Goal: Task Accomplishment & Management: Manage account settings

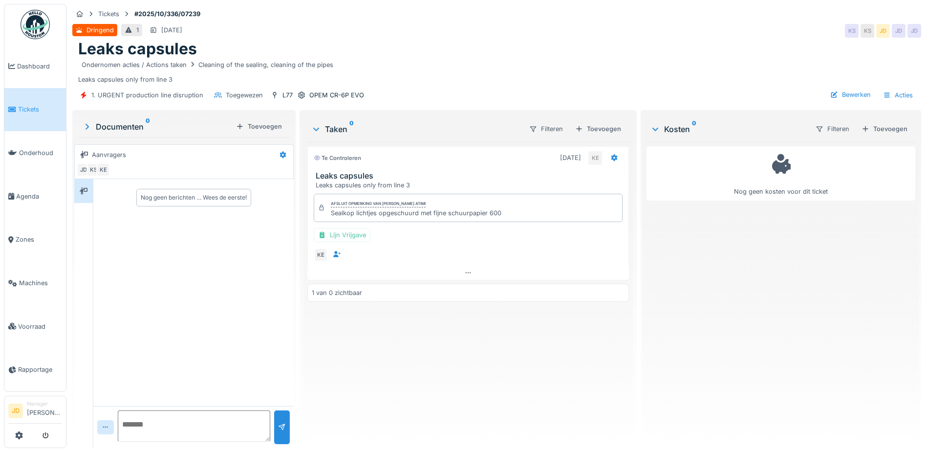
click at [32, 105] on span "Tickets" at bounding box center [40, 109] width 44 height 9
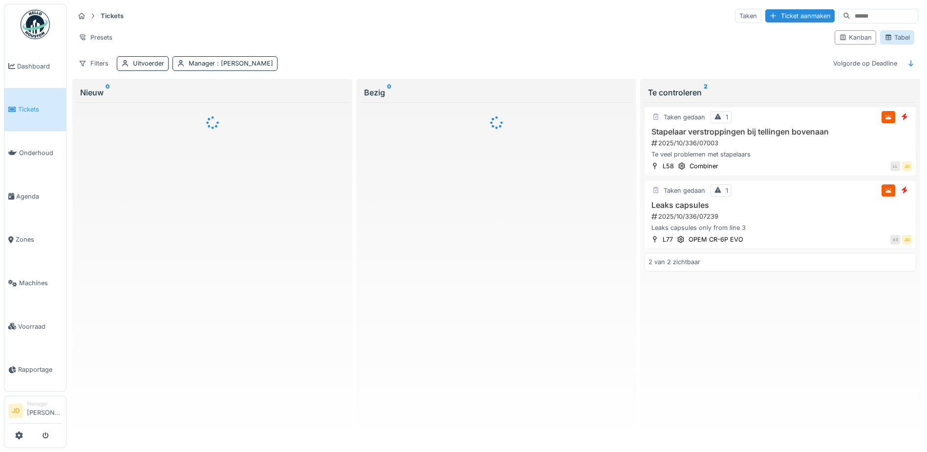
click at [885, 38] on icon at bounding box center [889, 37] width 8 height 6
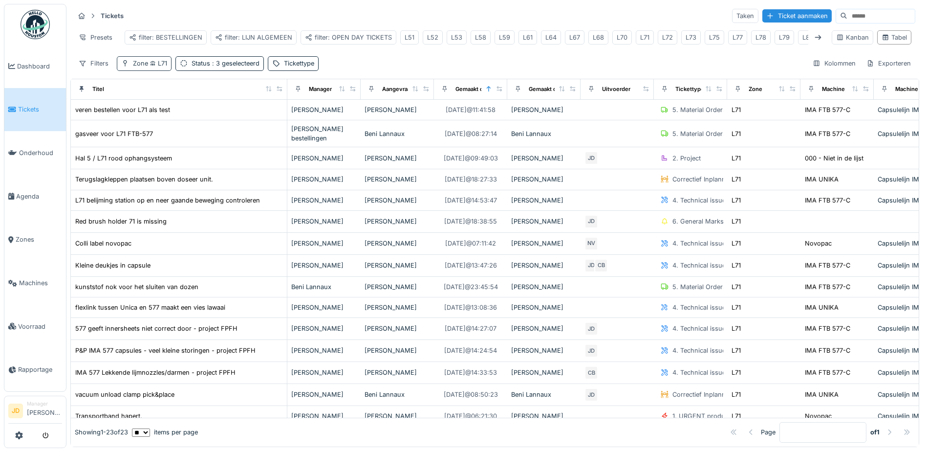
click at [150, 68] on div "Zone L71" at bounding box center [150, 63] width 34 height 9
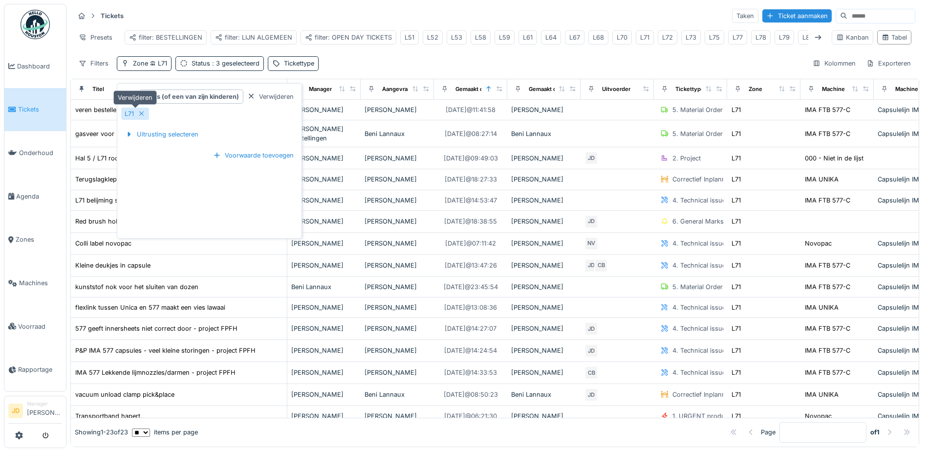
click at [142, 116] on icon at bounding box center [142, 113] width 8 height 6
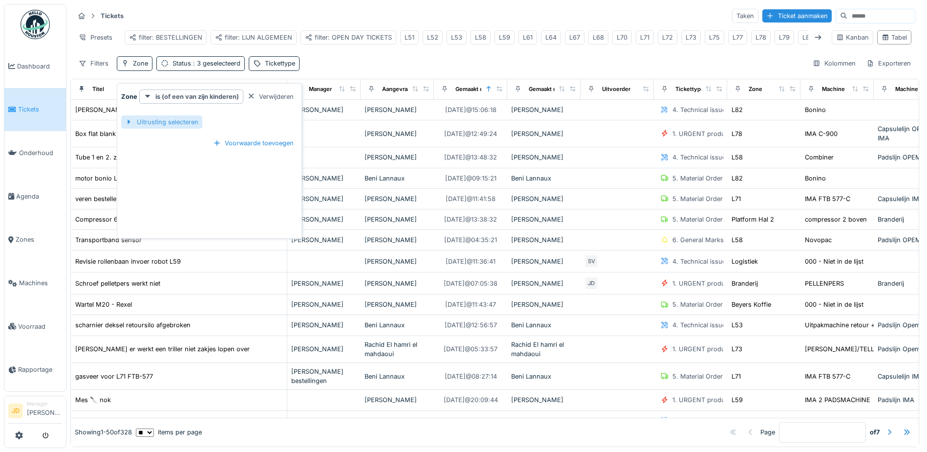
click at [132, 124] on div at bounding box center [129, 121] width 8 height 9
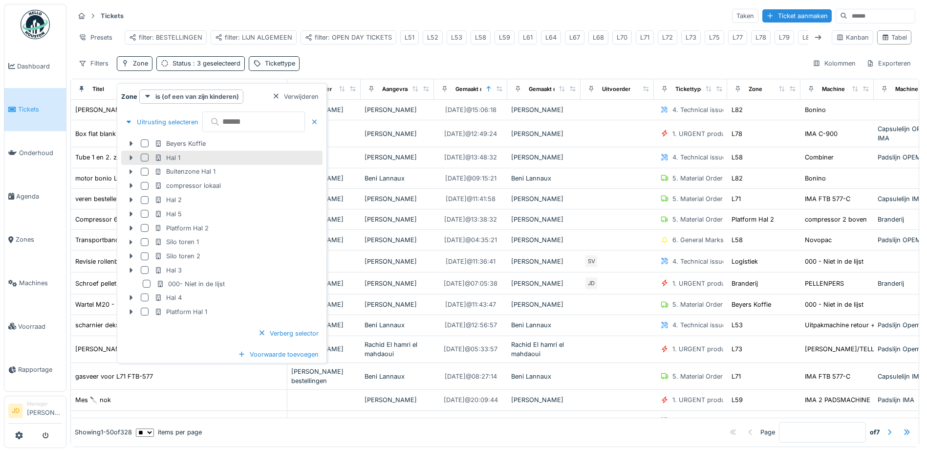
click at [132, 158] on icon at bounding box center [131, 157] width 8 height 6
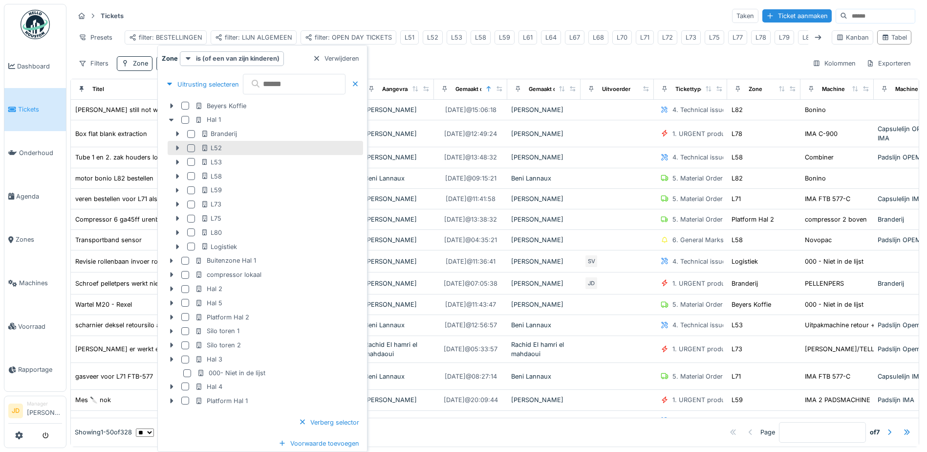
click at [176, 147] on icon at bounding box center [177, 148] width 3 height 5
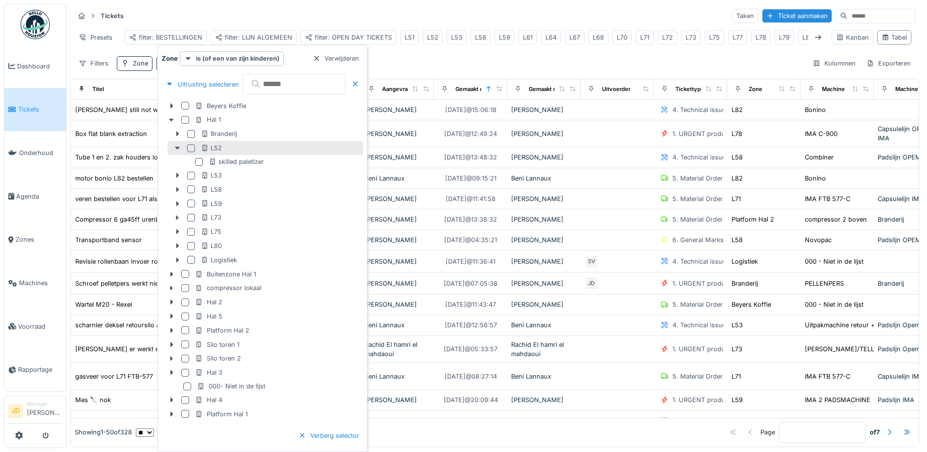
click at [189, 150] on div at bounding box center [191, 148] width 8 height 8
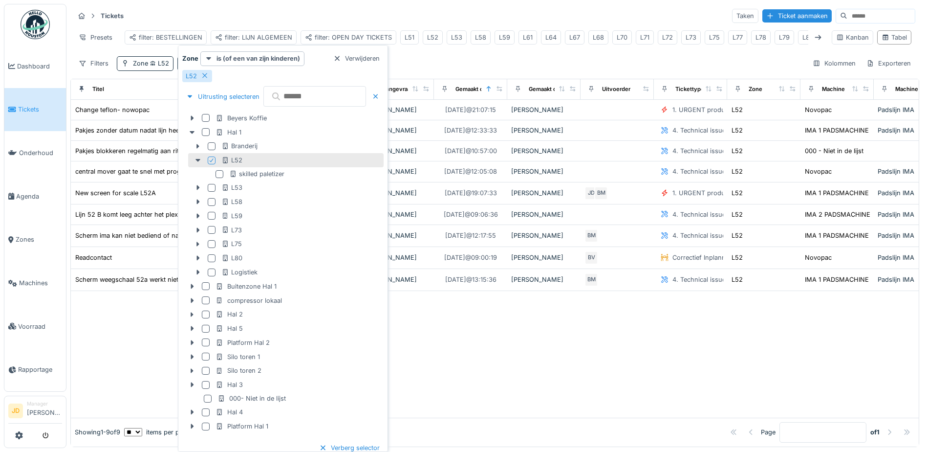
click at [213, 160] on icon at bounding box center [212, 160] width 6 height 5
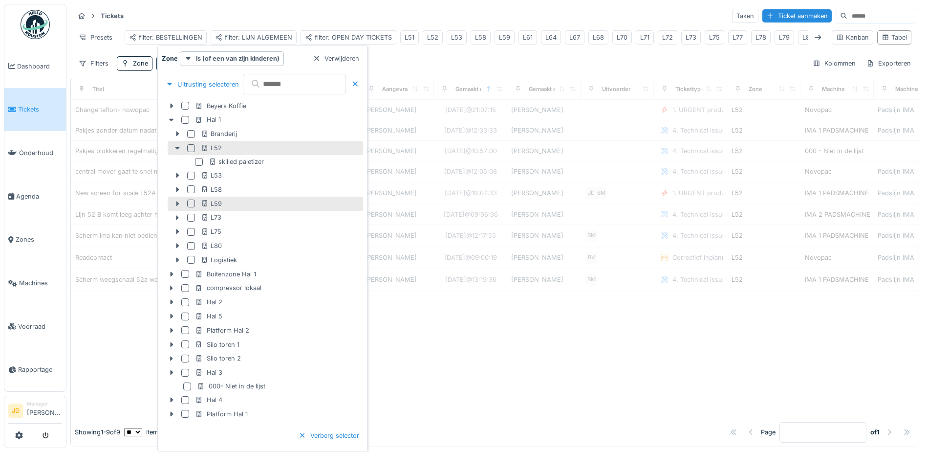
click at [177, 202] on icon at bounding box center [177, 203] width 3 height 5
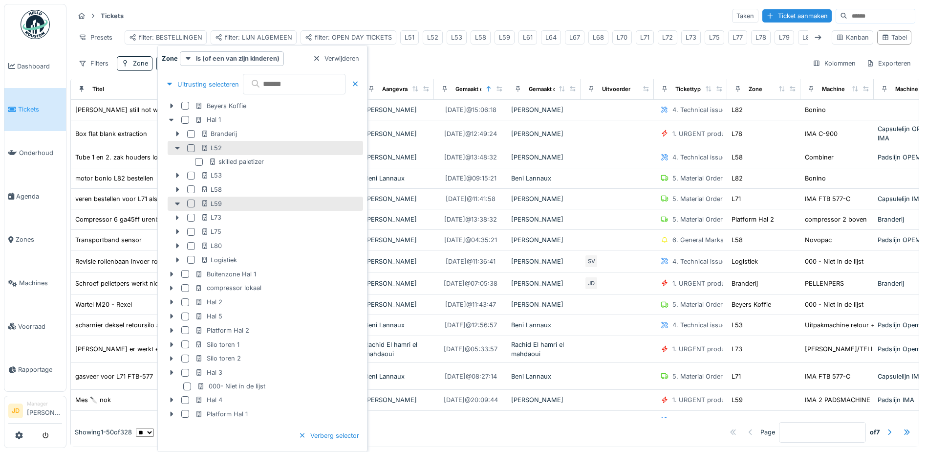
click at [191, 204] on div at bounding box center [191, 203] width 8 height 8
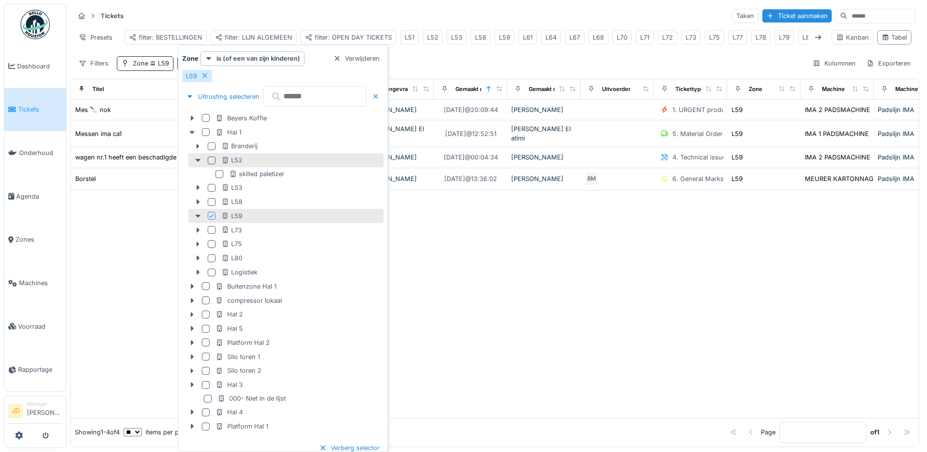
click at [484, 66] on div "Filters Zone L59 Status : 3 geselecteerd Tickettype Kolommen Exporteren" at bounding box center [494, 63] width 841 height 14
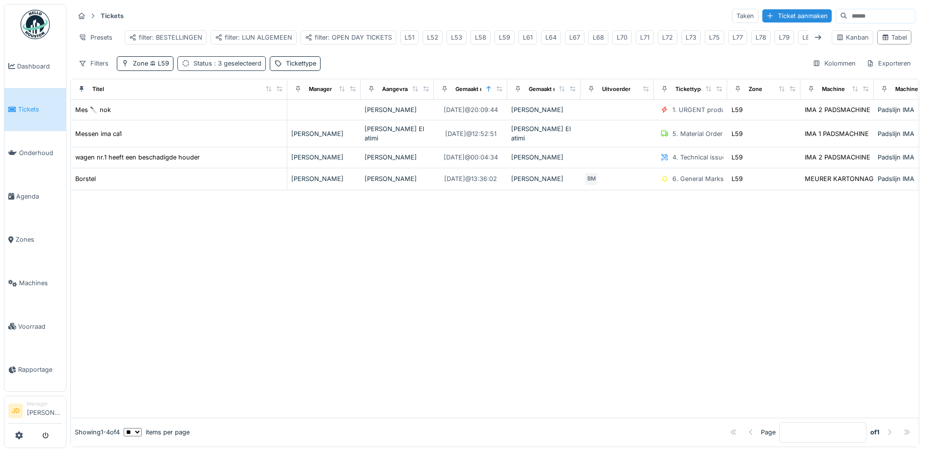
click at [245, 67] on span ": 3 geselecteerd" at bounding box center [236, 63] width 49 height 7
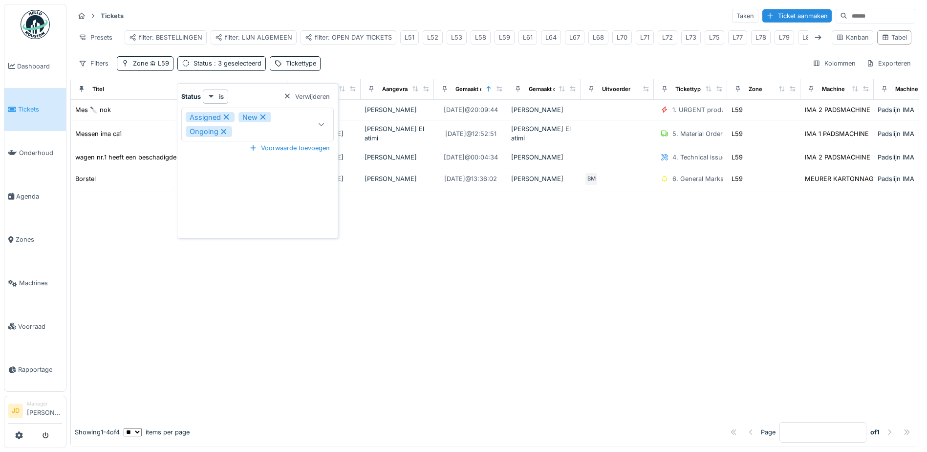
click at [250, 133] on div "Assigned New Ongoing" at bounding box center [247, 124] width 122 height 25
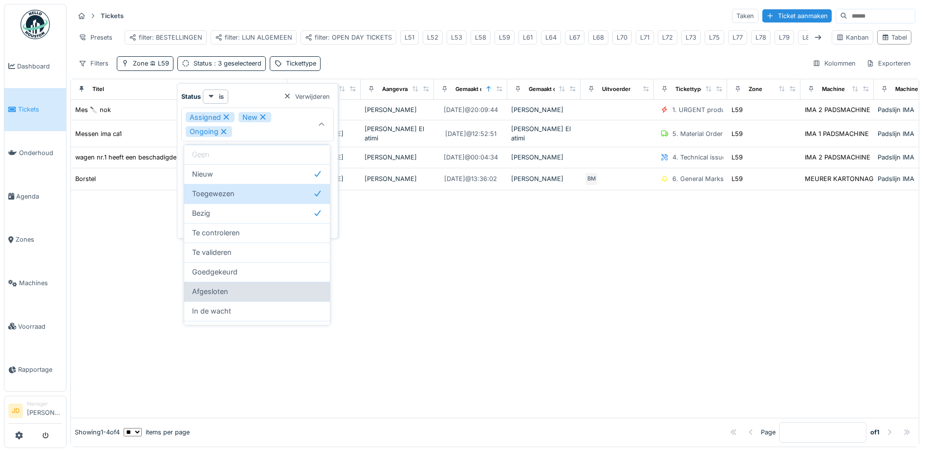
click at [241, 286] on div "Afgesloten" at bounding box center [257, 291] width 130 height 11
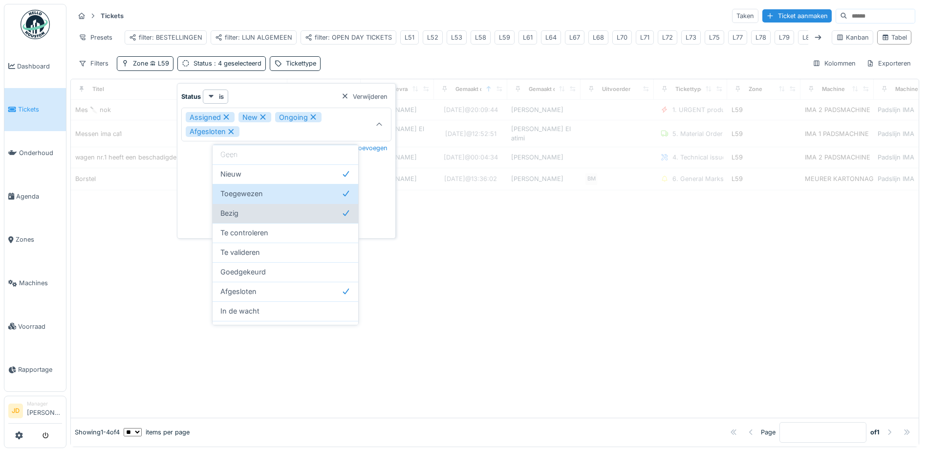
click at [265, 215] on div "Bezig" at bounding box center [285, 213] width 130 height 11
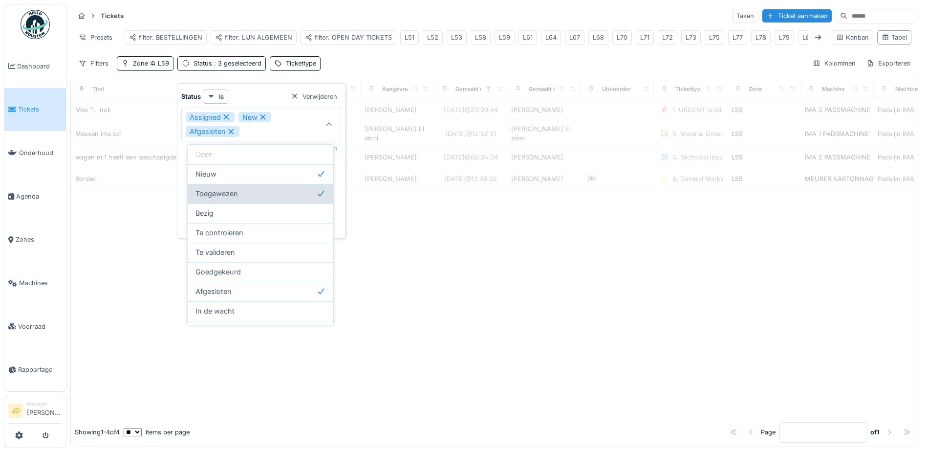
click at [268, 191] on div "Toegewezen" at bounding box center [261, 193] width 130 height 11
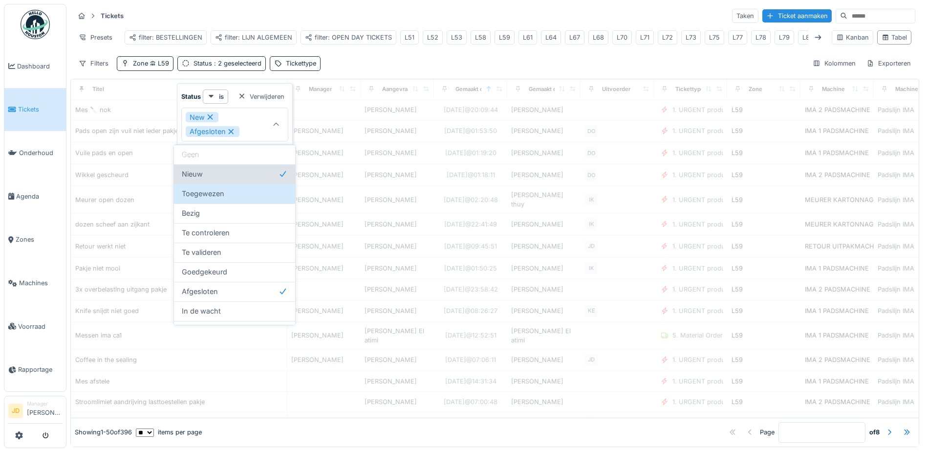
click at [262, 173] on div "Nieuw" at bounding box center [235, 174] width 106 height 11
type input "******"
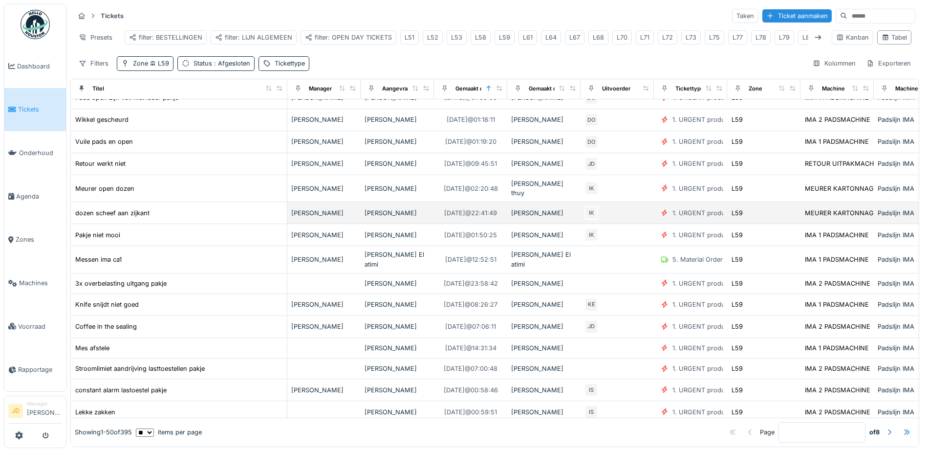
scroll to position [49, 0]
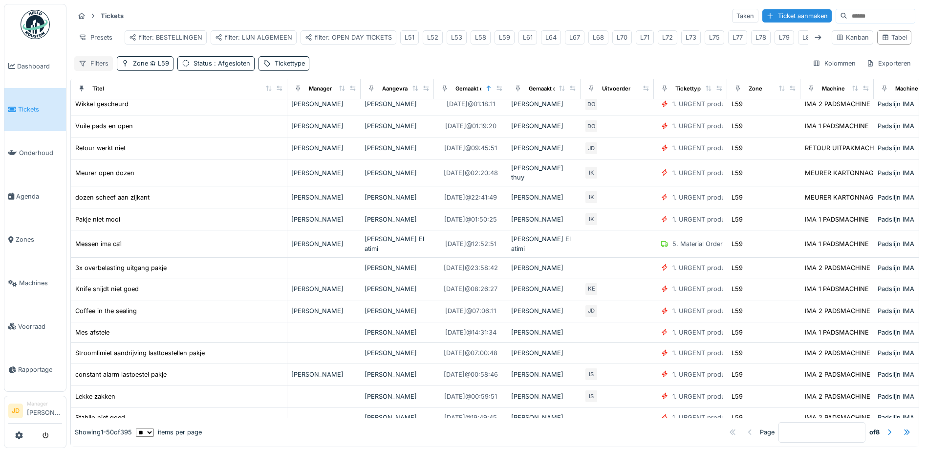
click at [95, 70] on div "Filters" at bounding box center [93, 63] width 39 height 14
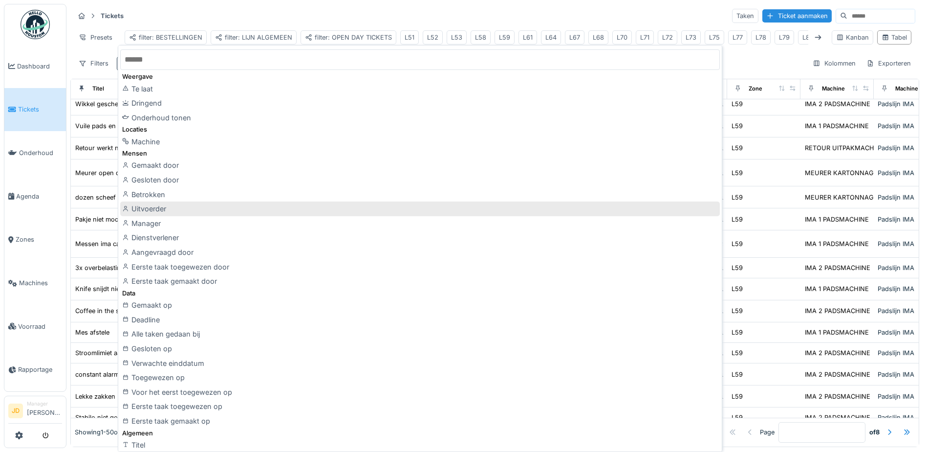
click at [200, 206] on div "Uitvoerder" at bounding box center [420, 208] width 600 height 15
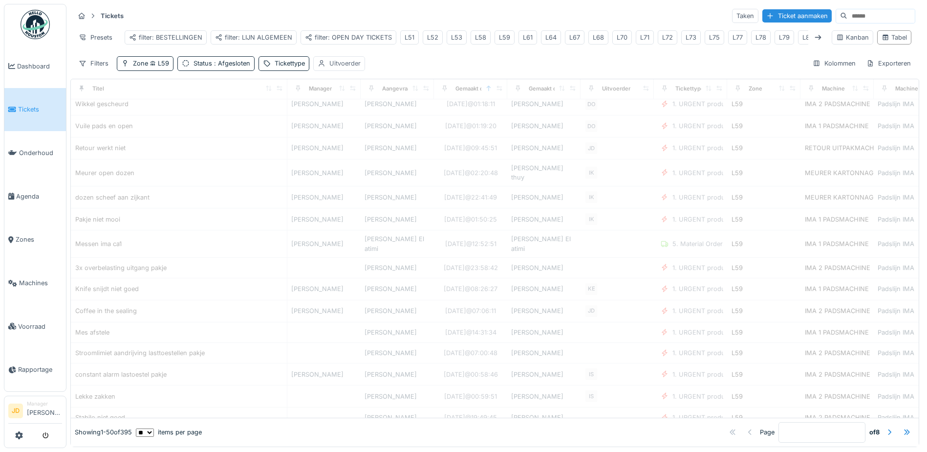
click at [361, 70] on div "Uitvoerder" at bounding box center [339, 63] width 52 height 14
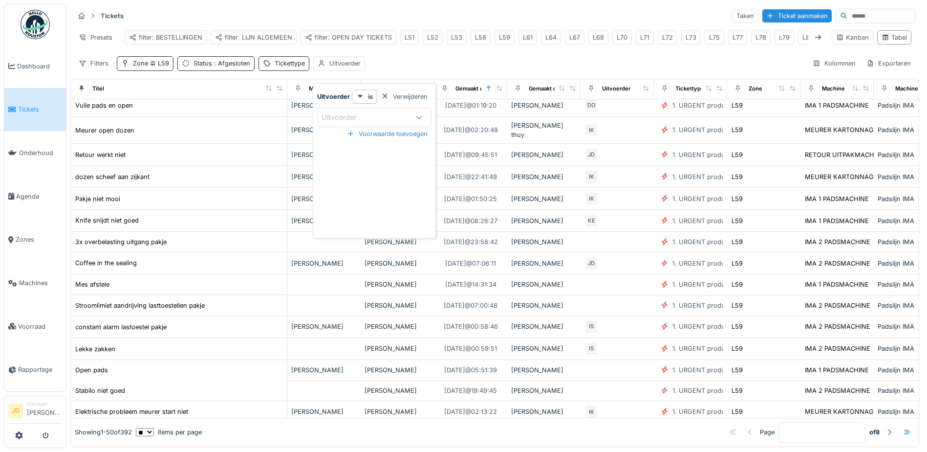
scroll to position [28, 0]
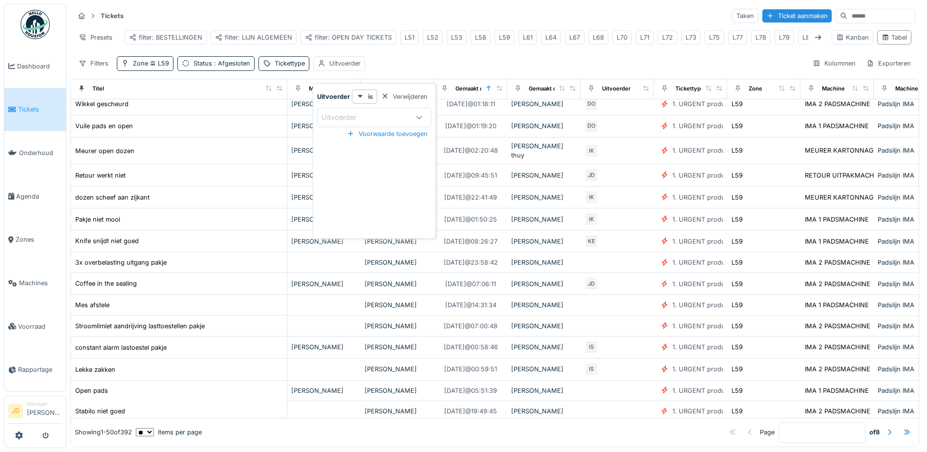
click at [353, 114] on div "Uitvoerder" at bounding box center [346, 117] width 48 height 11
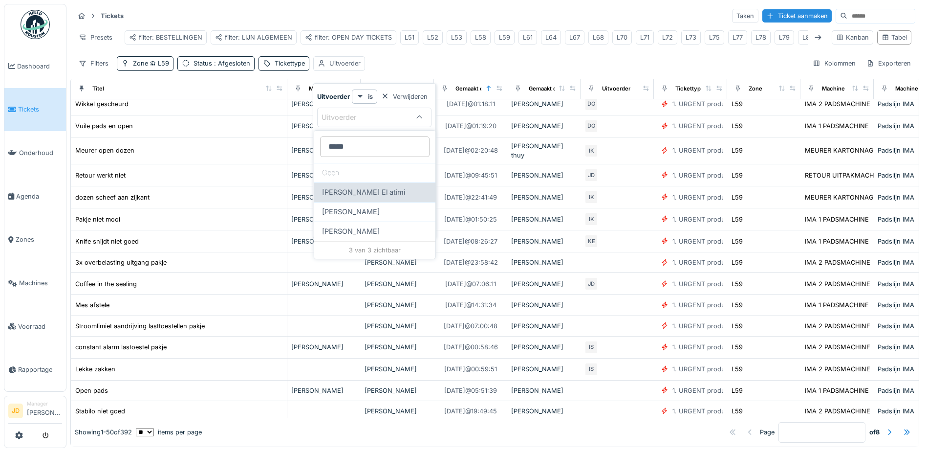
type input "*****"
click at [365, 192] on span "Karim El atimi" at bounding box center [363, 192] width 83 height 11
type input "****"
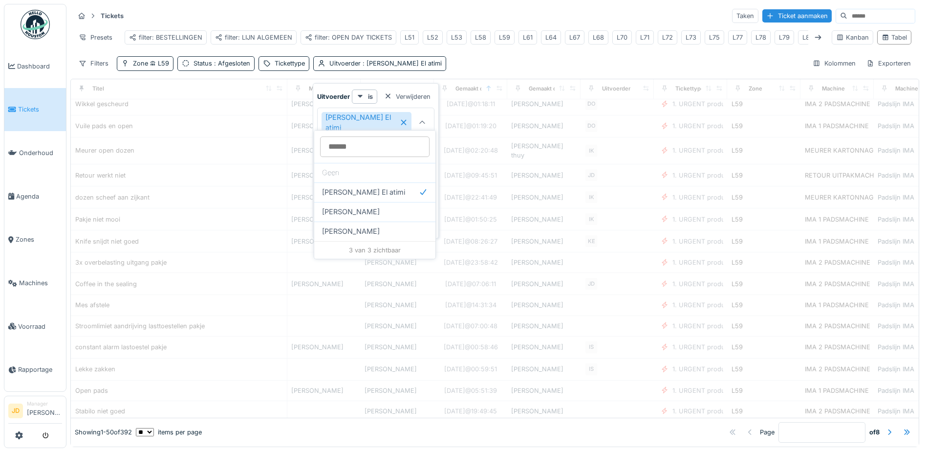
click at [452, 62] on div "Tickets Taken Ticket aanmaken Presets filter: BESTELLINGEN filter: LIJN ALGEMEE…" at bounding box center [494, 39] width 849 height 71
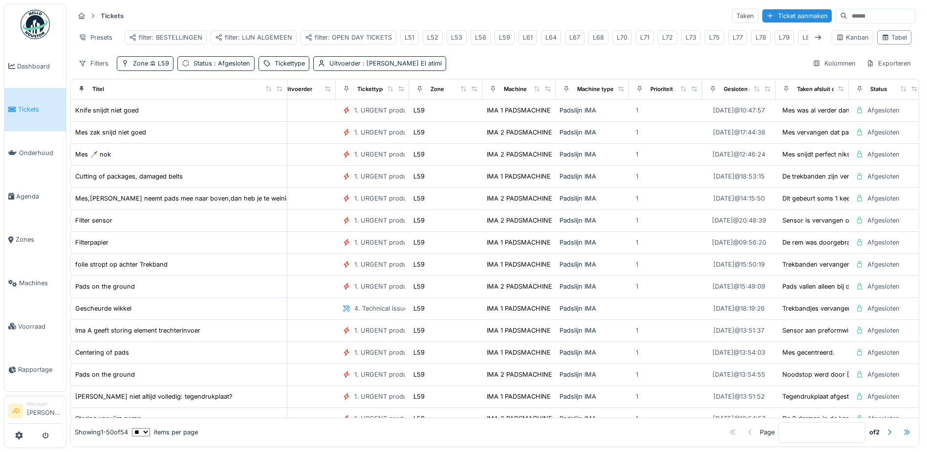
scroll to position [0, 344]
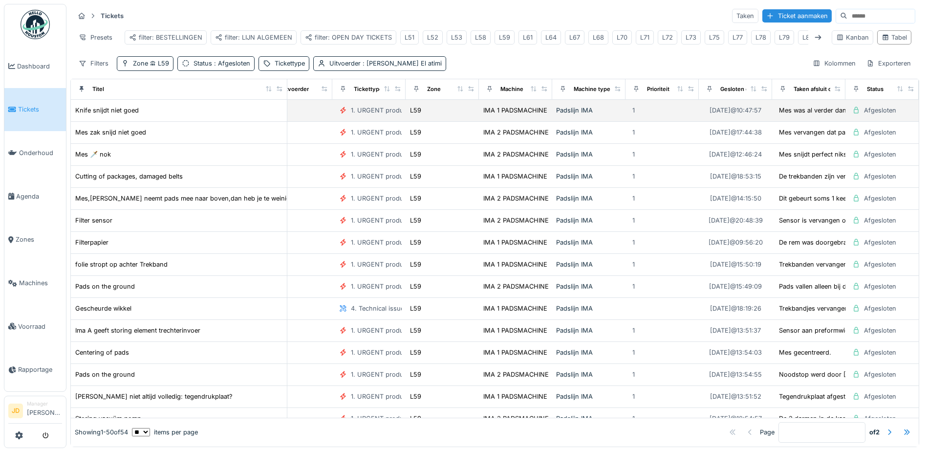
click at [432, 115] on div "L59" at bounding box center [442, 110] width 65 height 10
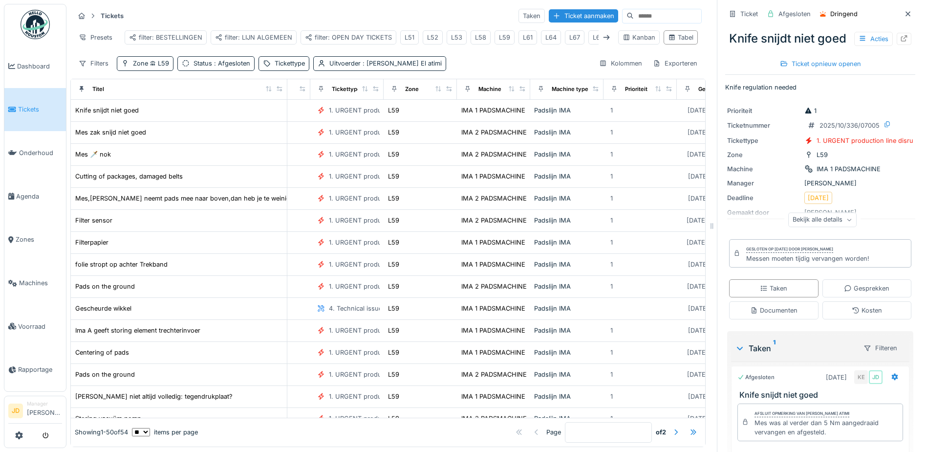
click at [799, 227] on div "Bekijk alle details" at bounding box center [822, 220] width 68 height 14
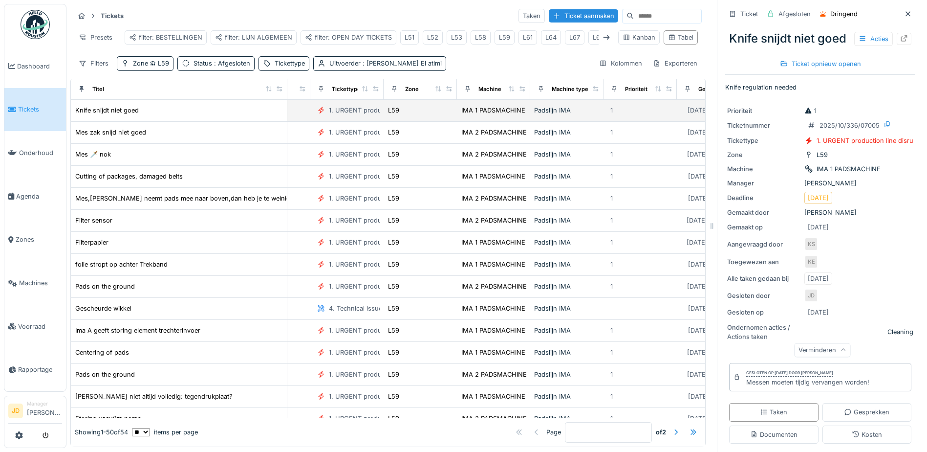
click at [164, 122] on td "Knife snijdt niet goed" at bounding box center [179, 111] width 217 height 22
click at [38, 105] on span "Tickets" at bounding box center [40, 109] width 44 height 9
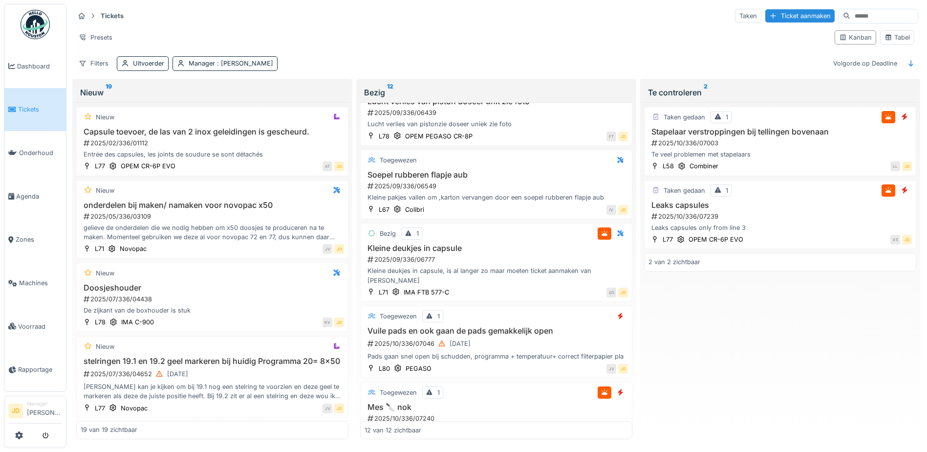
scroll to position [622, 0]
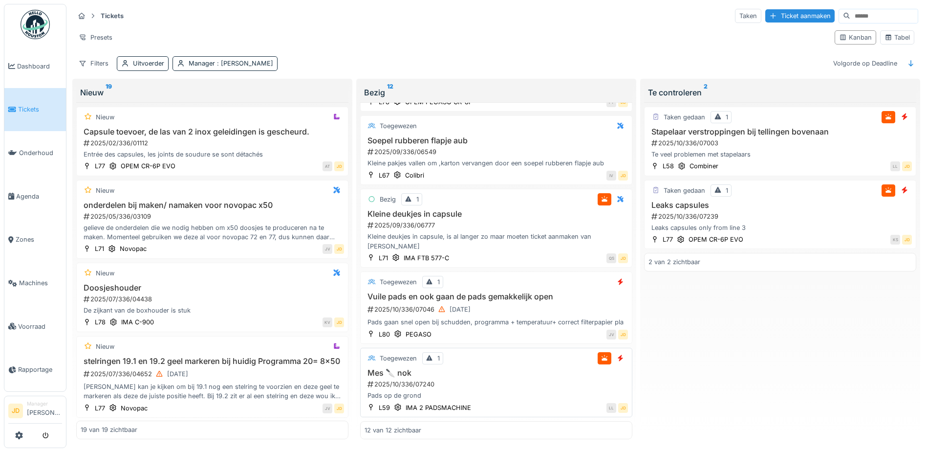
click at [493, 352] on div "Toegewezen 1" at bounding box center [496, 358] width 263 height 12
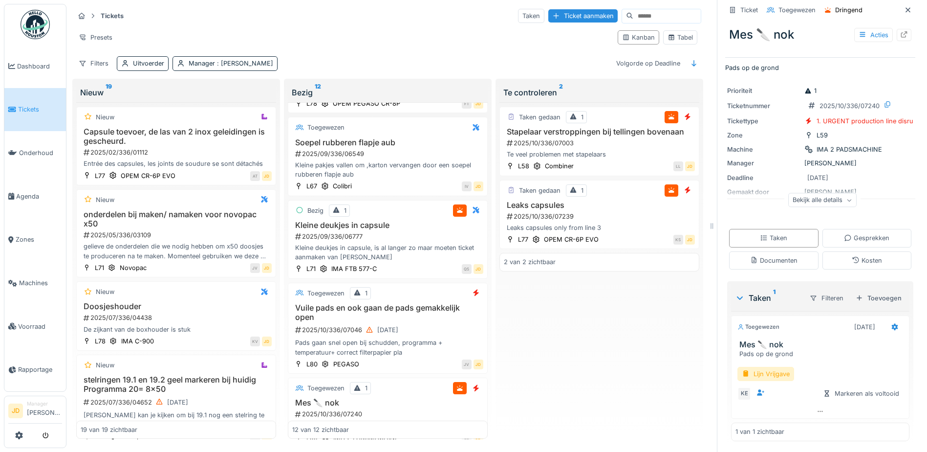
scroll to position [8, 0]
click at [762, 368] on div "Lijn Vrijgave" at bounding box center [766, 373] width 57 height 14
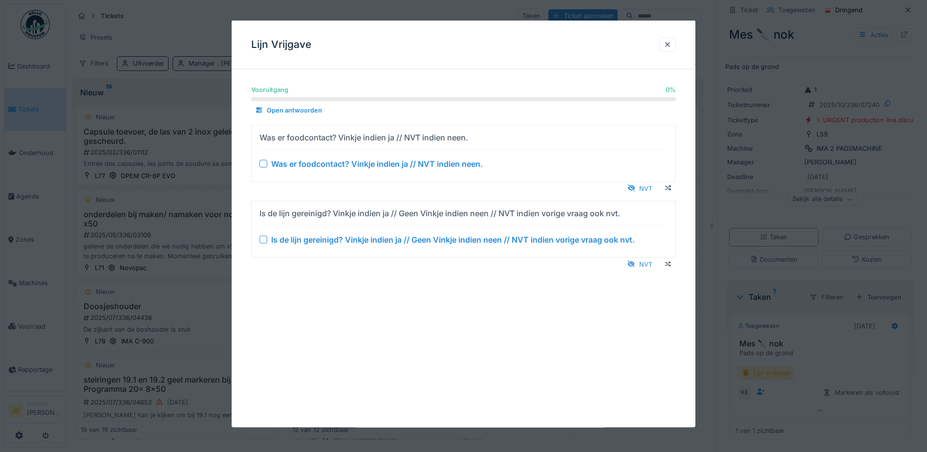
click at [267, 239] on div at bounding box center [264, 239] width 8 height 8
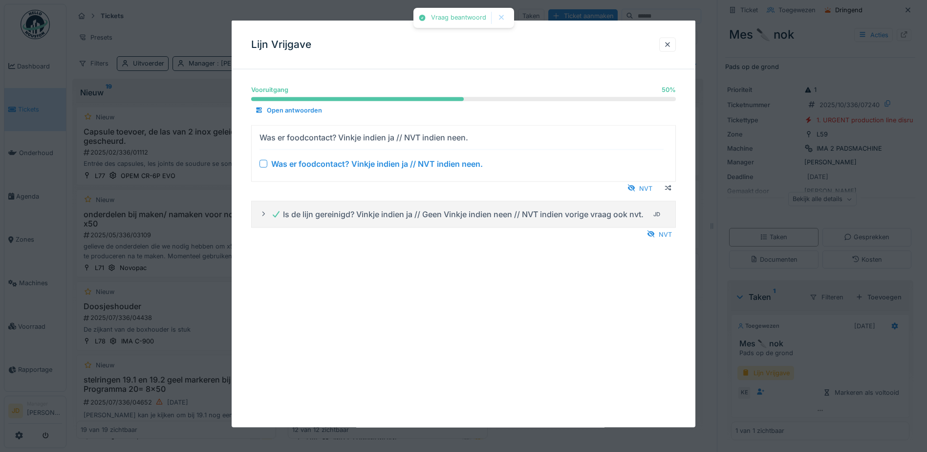
click at [261, 167] on div at bounding box center [264, 163] width 8 height 8
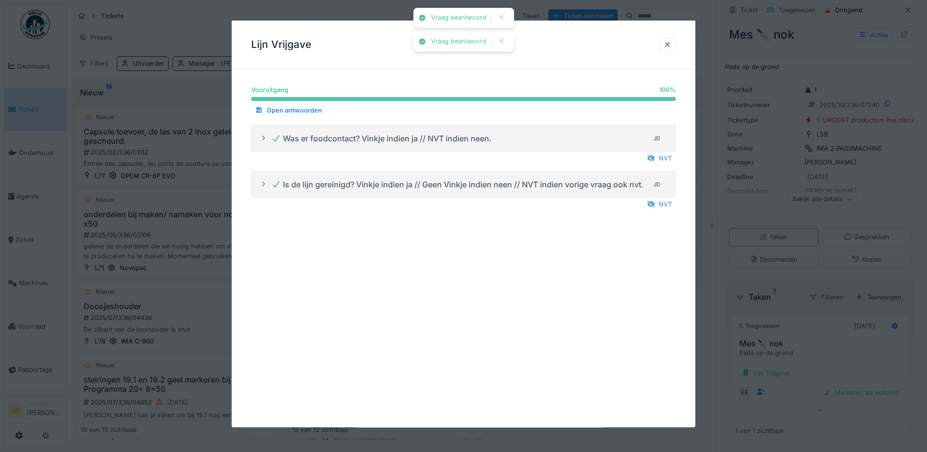
click at [855, 356] on div at bounding box center [463, 226] width 927 height 452
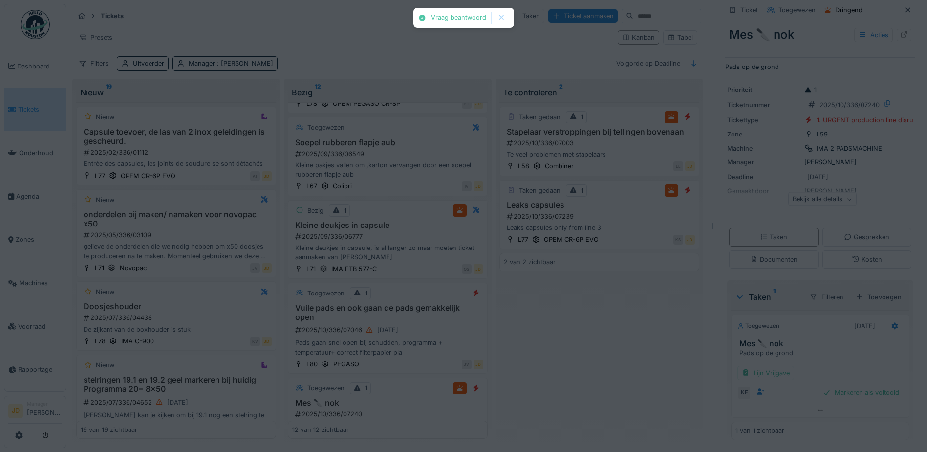
click at [843, 392] on div "Markeren als voltooid" at bounding box center [861, 392] width 84 height 13
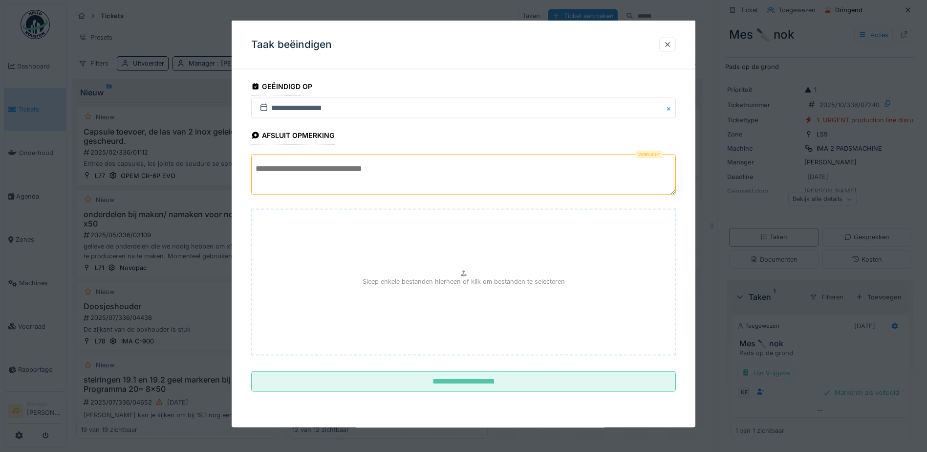
click at [372, 177] on textarea at bounding box center [463, 174] width 425 height 40
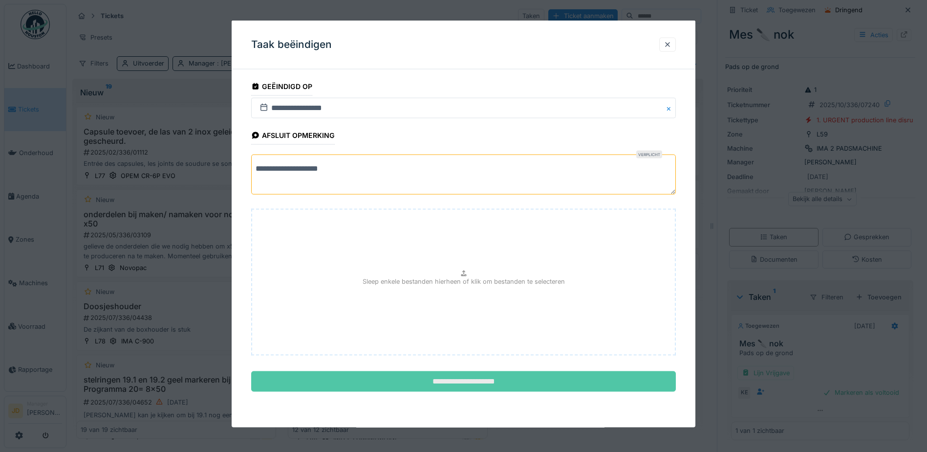
type textarea "**********"
click at [458, 375] on input "**********" at bounding box center [463, 381] width 425 height 21
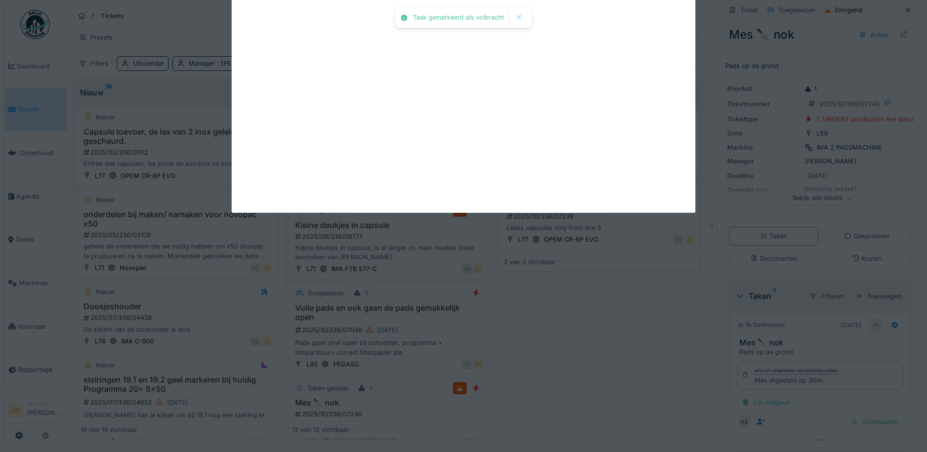
scroll to position [22, 0]
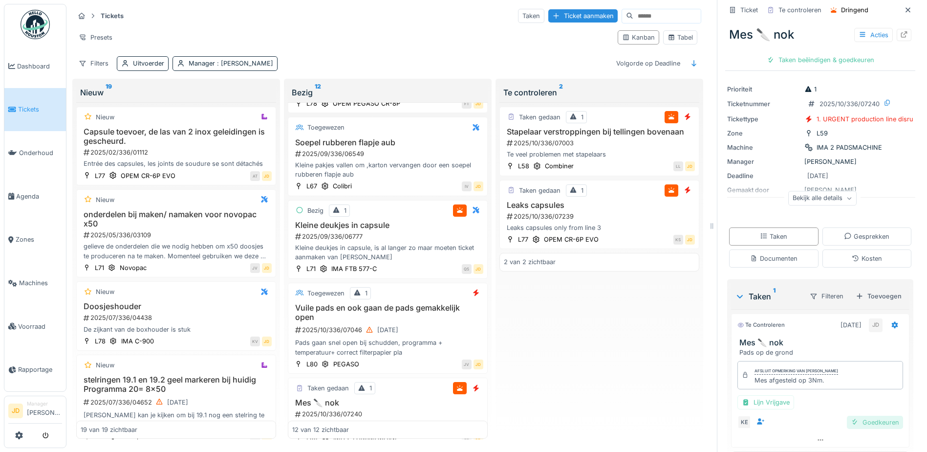
click at [857, 425] on div "Goedkeuren" at bounding box center [875, 421] width 56 height 13
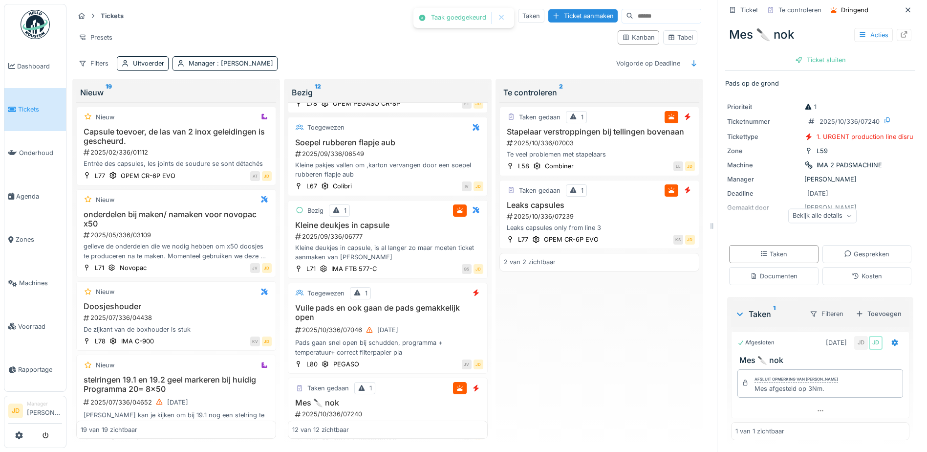
click at [815, 61] on div "Ticket sluiten" at bounding box center [820, 59] width 59 height 13
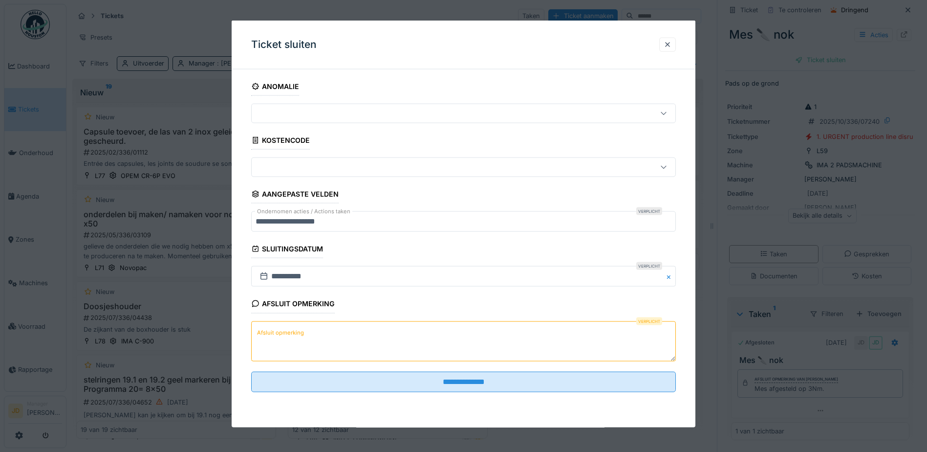
click at [446, 326] on textarea "Afsluit opmerking" at bounding box center [463, 341] width 425 height 40
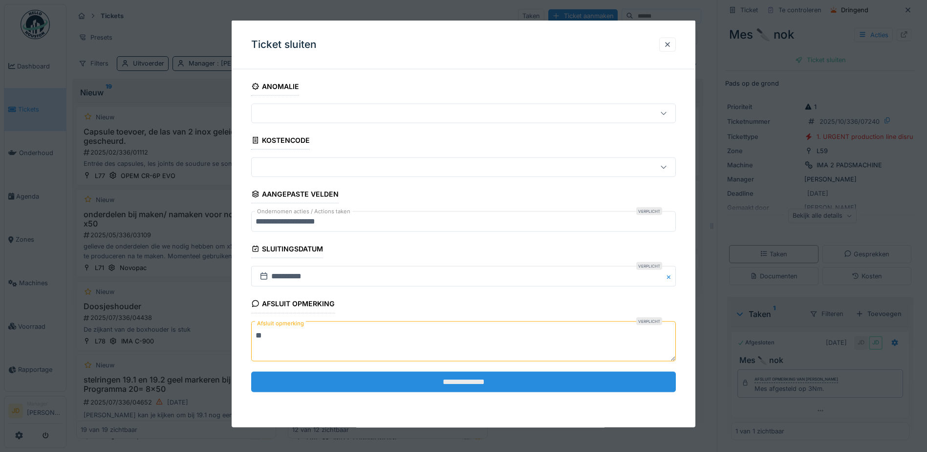
type textarea "**"
click at [467, 381] on input "**********" at bounding box center [463, 381] width 425 height 21
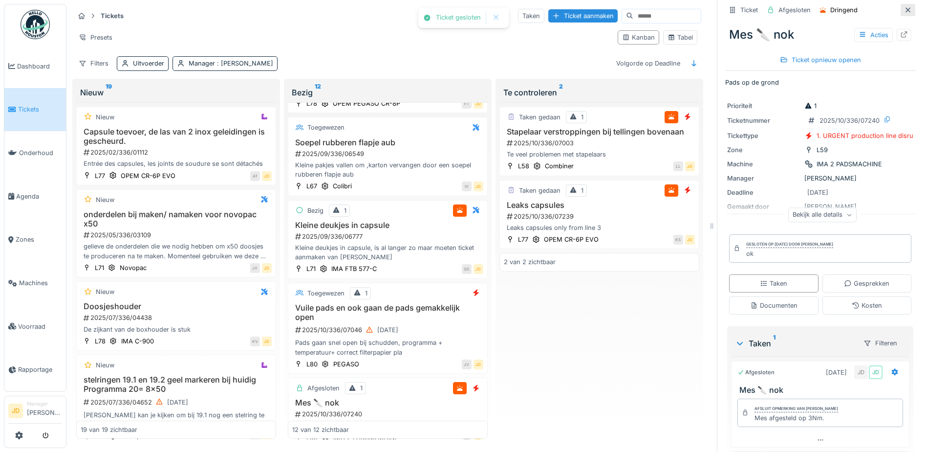
click at [906, 11] on icon at bounding box center [908, 9] width 5 height 5
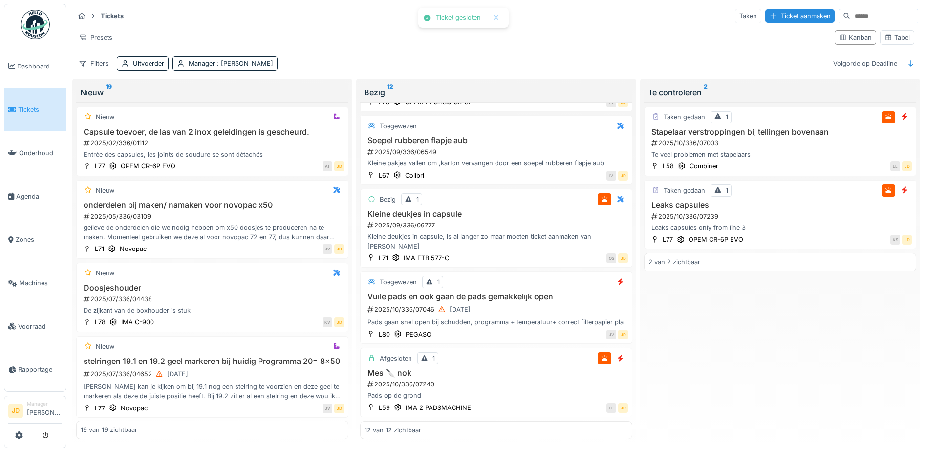
scroll to position [622, 0]
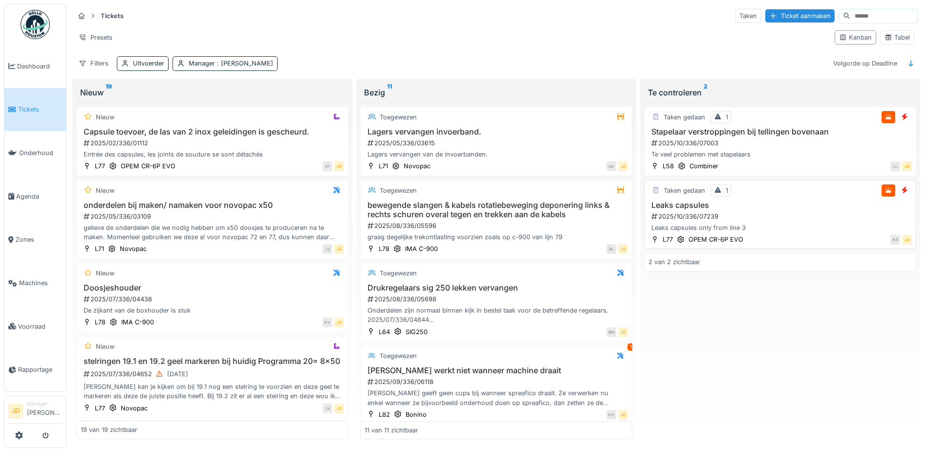
click at [796, 225] on div "Leaks capsules only from line 3" at bounding box center [780, 227] width 263 height 9
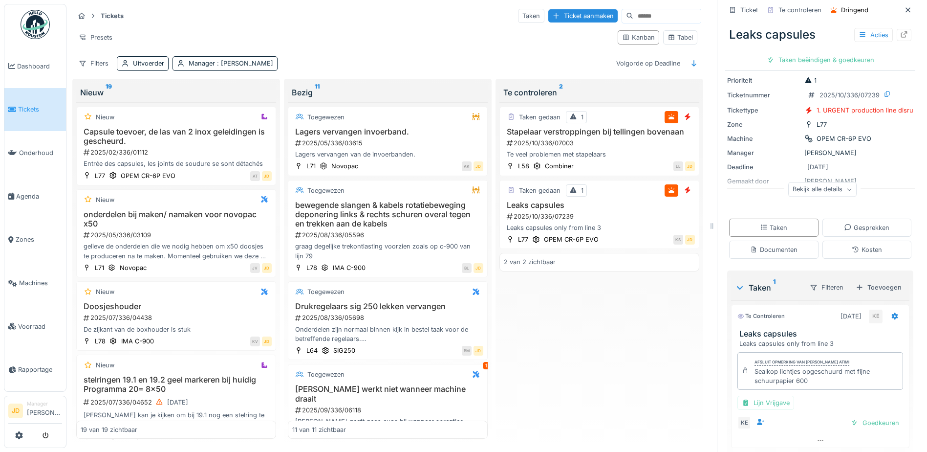
scroll to position [62, 0]
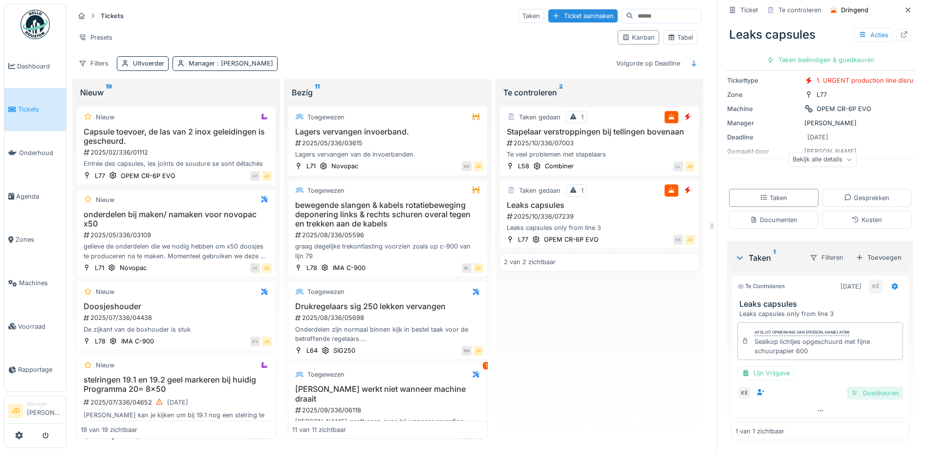
click at [875, 396] on div "Goedkeuren" at bounding box center [875, 392] width 56 height 13
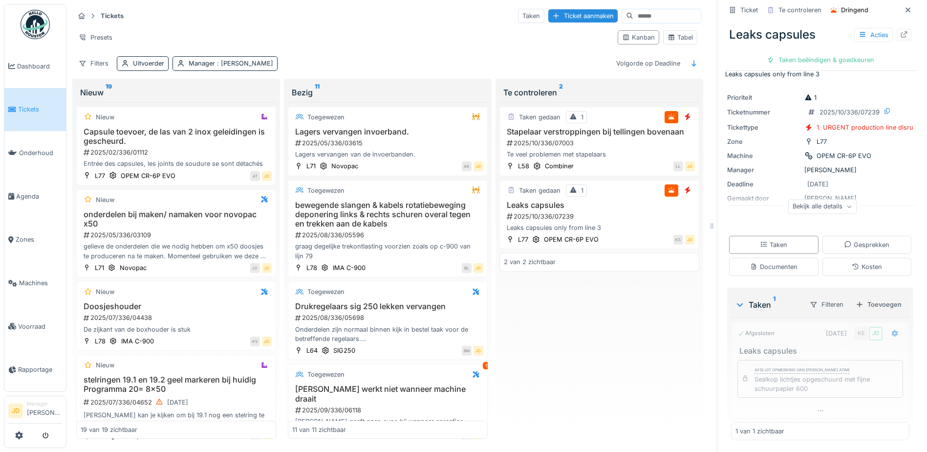
scroll to position [15, 0]
click at [837, 61] on div "Ticket sluiten" at bounding box center [820, 59] width 59 height 13
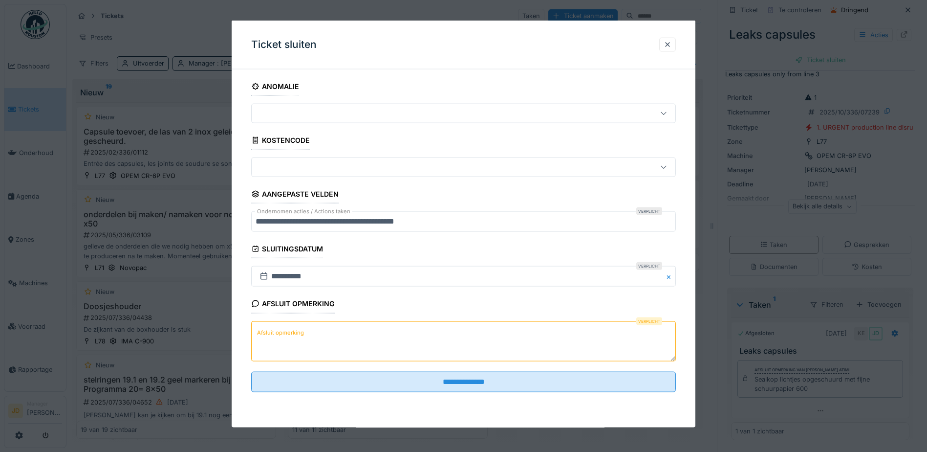
click at [416, 346] on textarea "Afsluit opmerking" at bounding box center [463, 341] width 425 height 40
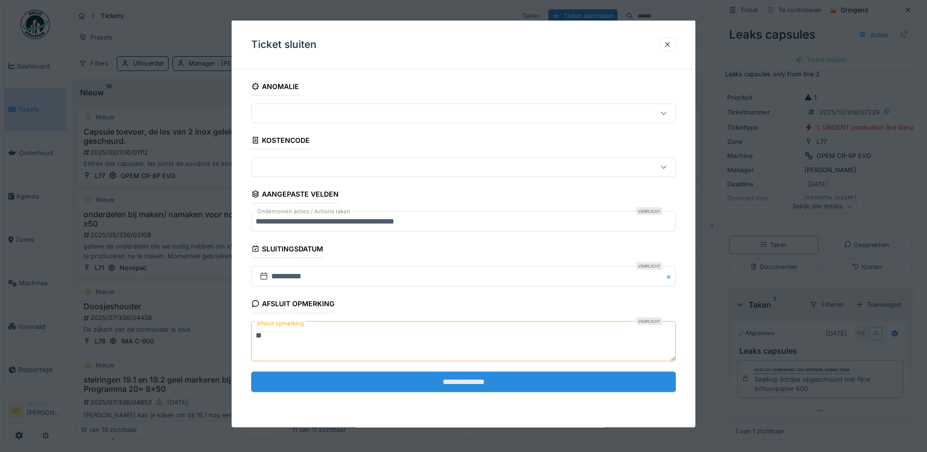
type textarea "**"
click at [417, 374] on input "**********" at bounding box center [463, 381] width 425 height 21
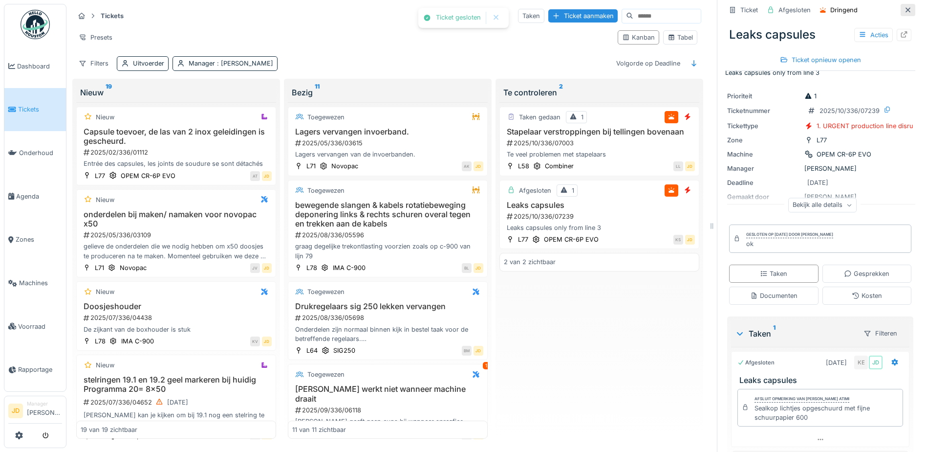
click at [904, 8] on icon at bounding box center [908, 10] width 8 height 6
